Goal: Check status: Check status

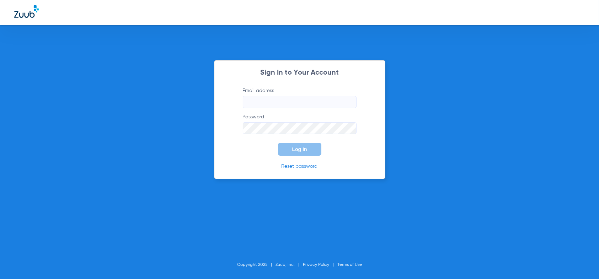
click at [268, 99] on input "Email address" at bounding box center [300, 102] width 114 height 12
type input "[EMAIL_ADDRESS][DOMAIN_NAME]"
click at [278, 143] on button "Log In" at bounding box center [299, 149] width 43 height 13
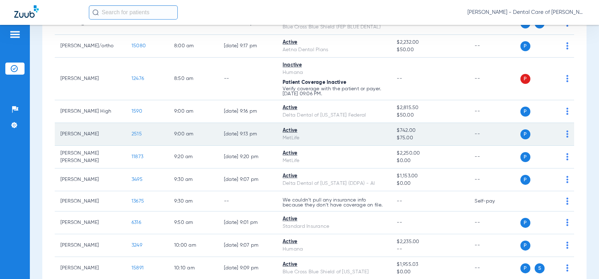
scroll to position [213, 0]
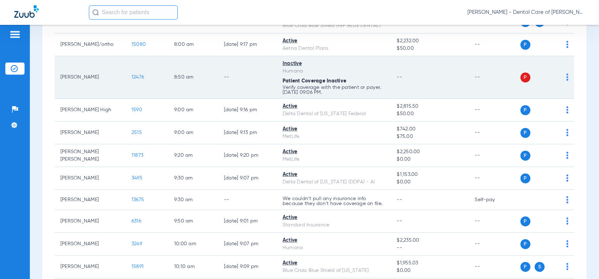
click at [136, 78] on span "12476" at bounding box center [138, 77] width 12 height 5
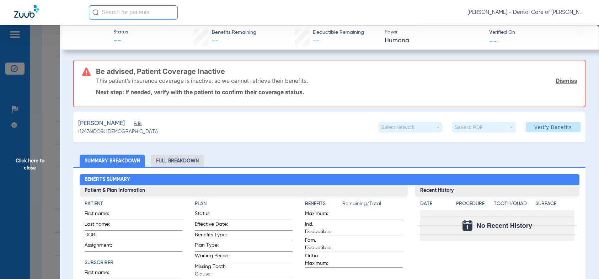
click at [31, 165] on span "Click here to close" at bounding box center [30, 164] width 60 height 279
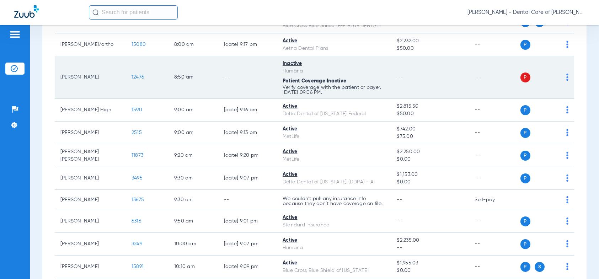
click at [188, 75] on td "8:50 AM" at bounding box center [194, 77] width 50 height 43
drag, startPoint x: 299, startPoint y: 86, endPoint x: 393, endPoint y: 68, distance: 94.8
click at [303, 85] on p "Verify coverage with the patient or payer. [DATE] 09:06 PM." at bounding box center [334, 90] width 103 height 10
click at [566, 75] on img at bounding box center [567, 77] width 2 height 7
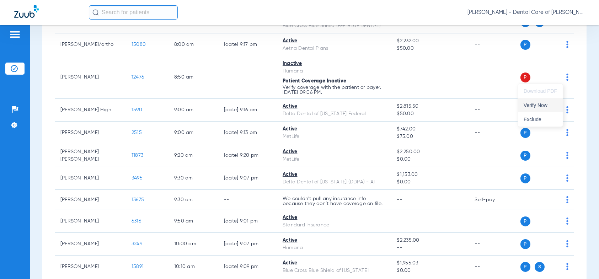
click at [534, 105] on span "Verify Now" at bounding box center [540, 105] width 33 height 5
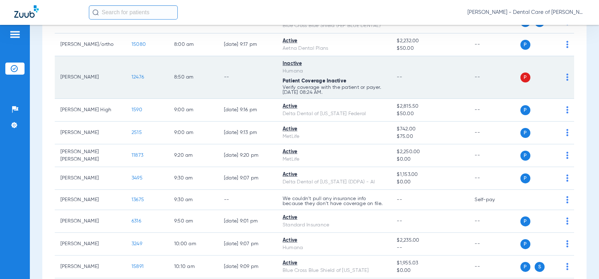
click at [137, 79] on span "12476" at bounding box center [138, 77] width 12 height 5
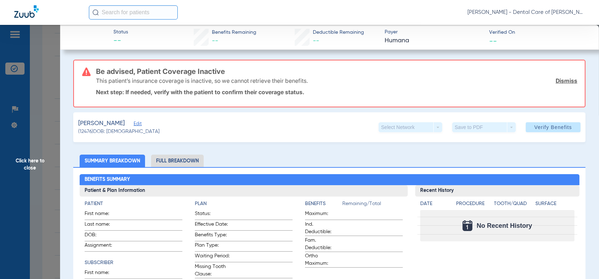
click at [166, 155] on li "Full Breakdown" at bounding box center [177, 161] width 53 height 12
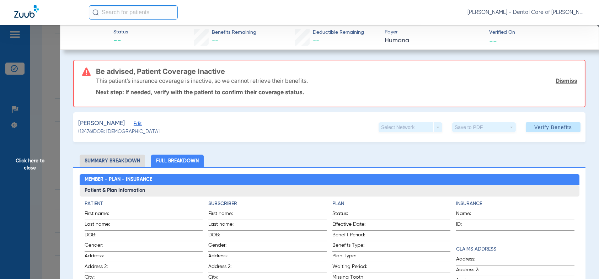
scroll to position [0, 0]
click at [112, 161] on li "Summary Breakdown" at bounding box center [112, 161] width 65 height 12
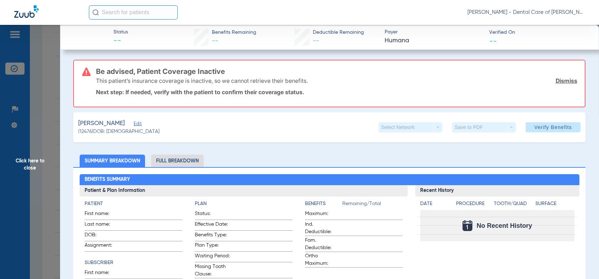
click at [29, 162] on span "Click here to close" at bounding box center [30, 164] width 60 height 279
